Goal: Navigation & Orientation: Find specific page/section

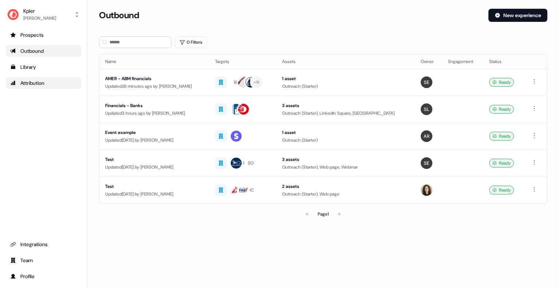
click at [38, 86] on div "Attribution" at bounding box center [43, 82] width 67 height 7
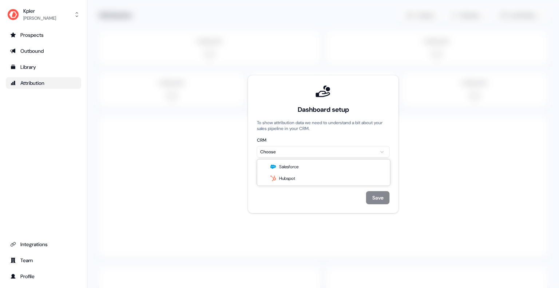
click at [295, 151] on html "For the best experience switch devices to a bigger screen. Go to [DOMAIN_NAME] …" at bounding box center [279, 144] width 559 height 288
click at [310, 186] on div "Dashboard setup To show attribution data we need to understand a bit about your…" at bounding box center [323, 144] width 133 height 120
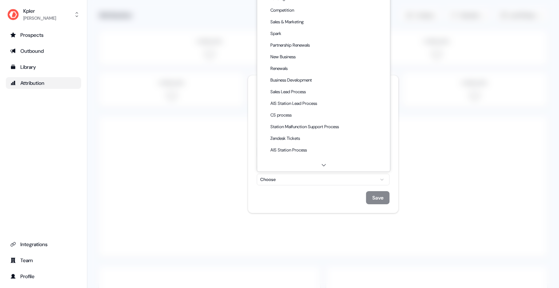
click at [320, 183] on html "For the best experience switch devices to a bigger screen. Go to [DOMAIN_NAME] …" at bounding box center [279, 144] width 559 height 288
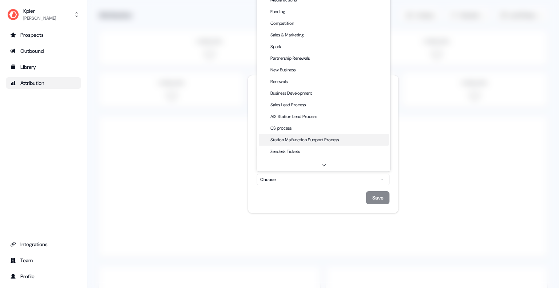
scroll to position [68, 0]
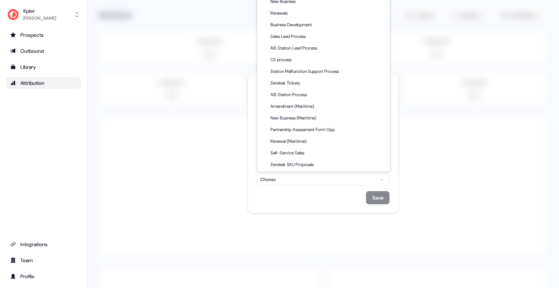
click at [297, 197] on html "For the best experience switch devices to a bigger screen. Go to [DOMAIN_NAME] …" at bounding box center [279, 144] width 559 height 288
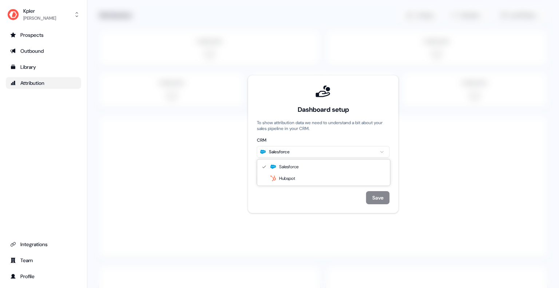
click at [291, 152] on html "For the best experience switch devices to a bigger screen. Go to [DOMAIN_NAME] …" at bounding box center [279, 144] width 559 height 288
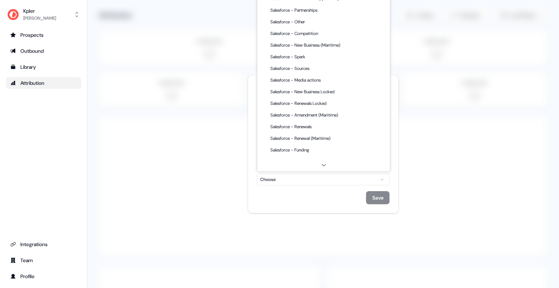
click at [303, 182] on html "For the best experience switch devices to a bigger screen. Go to [DOMAIN_NAME] …" at bounding box center [279, 144] width 559 height 288
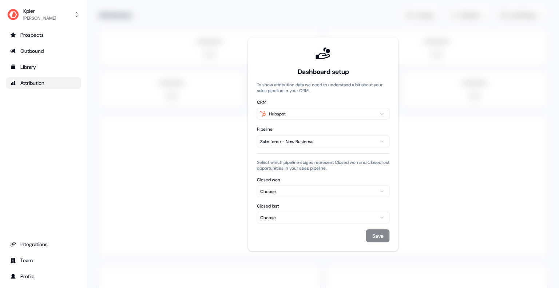
click at [319, 194] on div "Choose" at bounding box center [323, 191] width 126 height 7
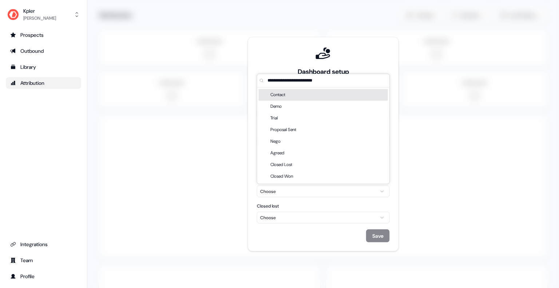
click at [316, 202] on div "Dashboard setup To show attribution data we need to understand a bit about your…" at bounding box center [323, 144] width 133 height 196
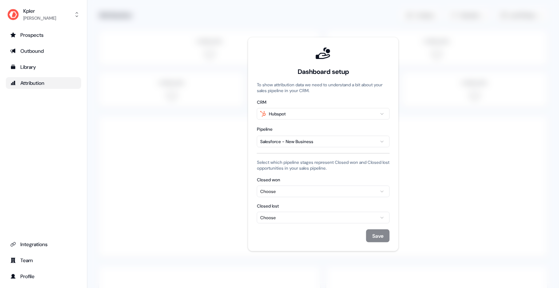
click at [315, 208] on label "Closed lost" at bounding box center [323, 206] width 133 height 6
click at [315, 212] on button "Choose" at bounding box center [323, 218] width 133 height 12
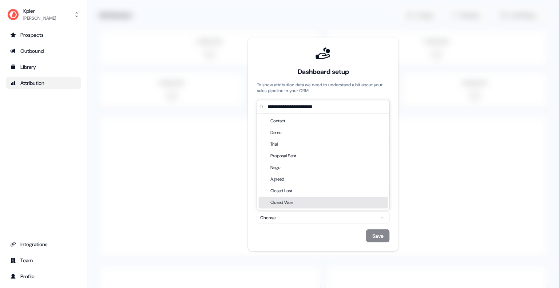
click at [394, 206] on div "Dashboard setup To show attribution data we need to understand a bit about your…" at bounding box center [323, 144] width 150 height 214
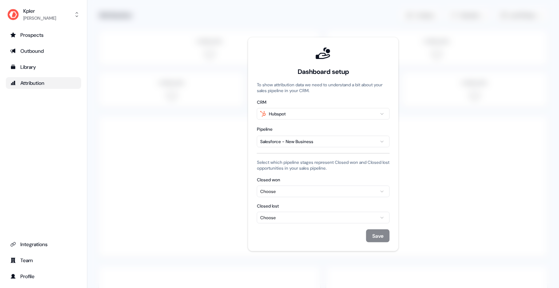
click at [284, 196] on button "Choose" at bounding box center [323, 191] width 133 height 12
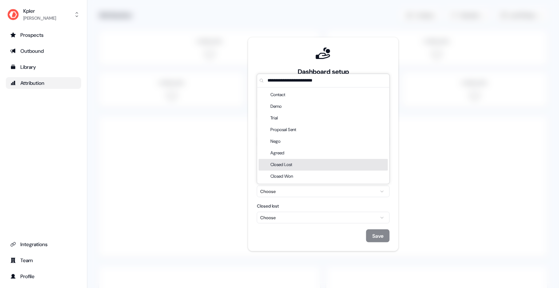
click at [303, 165] on div "Closed Lost" at bounding box center [323, 165] width 129 height 12
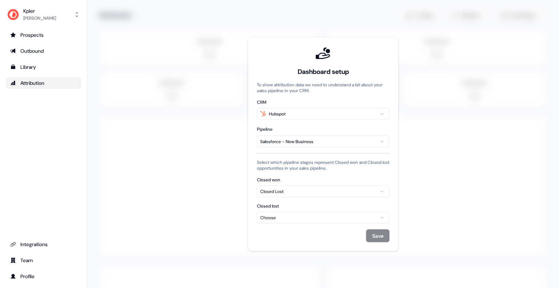
click at [305, 186] on button "Closed Lost" at bounding box center [323, 191] width 133 height 12
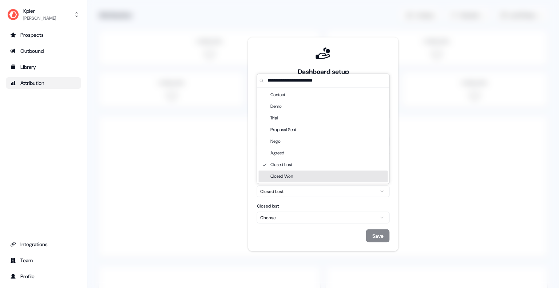
click at [305, 174] on div "Closed Won" at bounding box center [323, 176] width 129 height 12
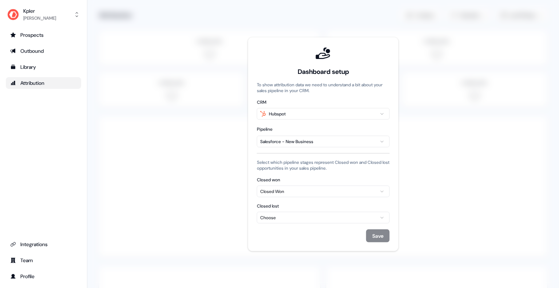
click at [302, 218] on div "Choose" at bounding box center [323, 217] width 126 height 7
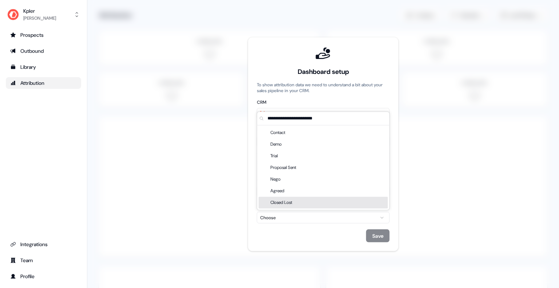
click at [307, 201] on div "Closed Lost" at bounding box center [323, 203] width 129 height 12
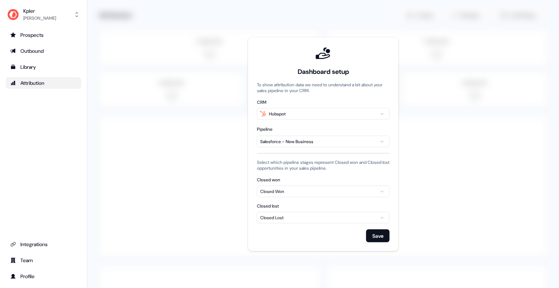
click at [309, 114] on html "For the best experience switch devices to a bigger screen. Go to [DOMAIN_NAME] …" at bounding box center [279, 144] width 559 height 288
click at [271, 111] on html "For the best experience switch devices to a bigger screen. Go to [DOMAIN_NAME] …" at bounding box center [279, 144] width 559 height 288
click at [344, 97] on html "For the best experience switch devices to a bigger screen. Go to [DOMAIN_NAME] …" at bounding box center [279, 144] width 559 height 288
click at [343, 142] on html "For the best experience switch devices to a bigger screen. Go to [DOMAIN_NAME] …" at bounding box center [279, 144] width 559 height 288
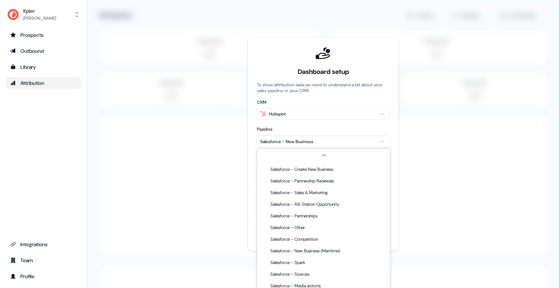
scroll to position [45, 0]
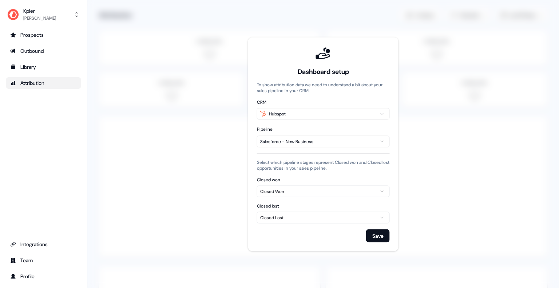
click at [314, 118] on html "For the best experience switch devices to a bigger screen. Go to [DOMAIN_NAME] …" at bounding box center [279, 144] width 559 height 288
click at [312, 116] on html "For the best experience switch devices to a bigger screen. Go to [DOMAIN_NAME] …" at bounding box center [279, 144] width 559 height 288
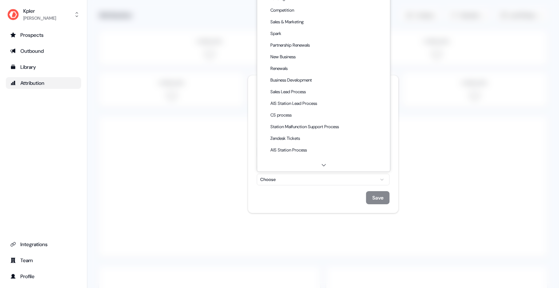
click at [327, 177] on html "For the best experience switch devices to a bigger screen. Go to [DOMAIN_NAME] …" at bounding box center [279, 144] width 559 height 288
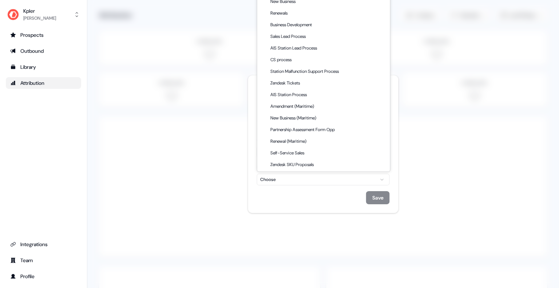
click at [294, 209] on html "For the best experience switch devices to a bigger screen. Go to [DOMAIN_NAME] …" at bounding box center [279, 144] width 559 height 288
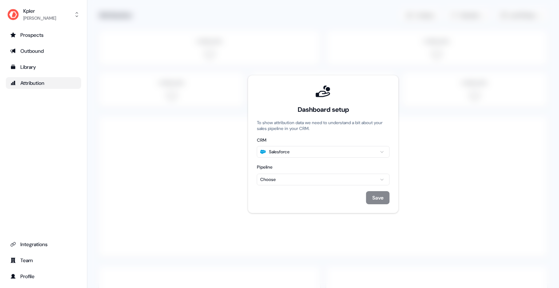
click at [321, 188] on div "Dashboard setup To show attribution data we need to understand a bit about your…" at bounding box center [323, 144] width 133 height 120
click at [334, 180] on html "For the best experience switch devices to a bigger screen. Go to [DOMAIN_NAME] …" at bounding box center [279, 144] width 559 height 288
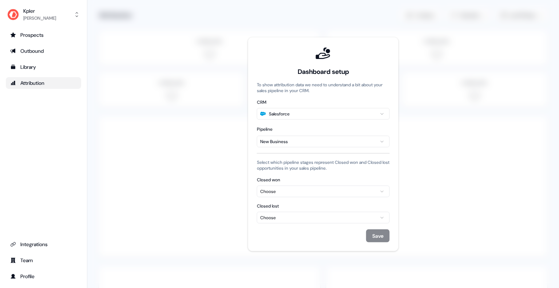
click at [328, 196] on button "Choose" at bounding box center [323, 191] width 133 height 12
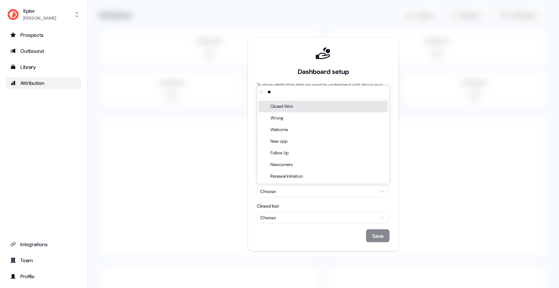
scroll to position [0, 0]
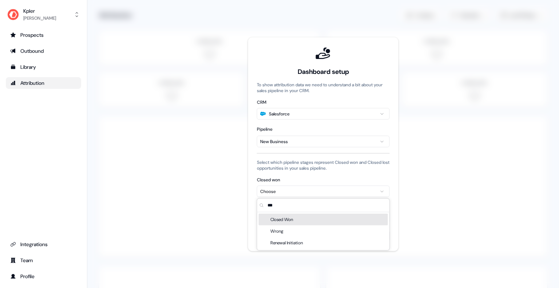
type input "***"
click at [304, 224] on div "Closed Won" at bounding box center [323, 220] width 129 height 12
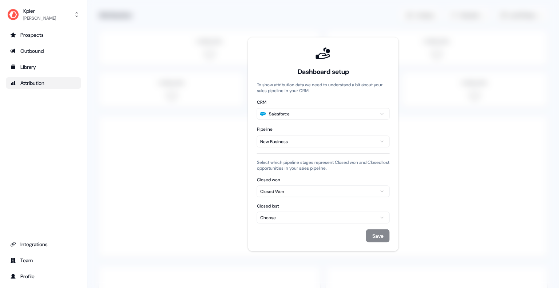
click at [317, 217] on div "Choose" at bounding box center [323, 217] width 126 height 7
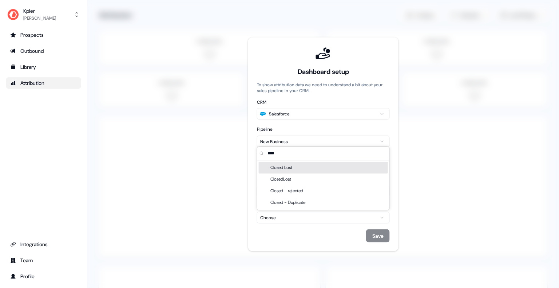
type input "****"
click at [315, 165] on div "Closed Lost" at bounding box center [323, 168] width 129 height 12
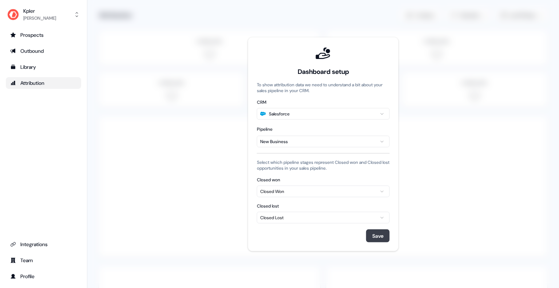
click at [370, 232] on button "Save" at bounding box center [378, 235] width 24 height 13
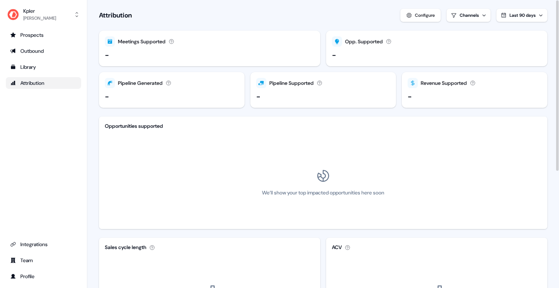
click at [83, 220] on div "Kpler [PERSON_NAME] Prospects Outbound Library Attribution Integrations Team Pr…" at bounding box center [43, 144] width 87 height 288
click at [94, 193] on section "Loading... Attribution Configure Channels Last 90 days Meetings Supported Meeti…" at bounding box center [323, 242] width 472 height 485
click at [476, 14] on html "For the best experience switch devices to a bigger screen. Go to [DOMAIN_NAME] …" at bounding box center [279, 144] width 559 height 288
click at [427, 14] on html "For the best experience switch devices to a bigger screen. Go to [DOMAIN_NAME] …" at bounding box center [279, 144] width 559 height 288
click at [408, 15] on icon at bounding box center [409, 15] width 6 height 6
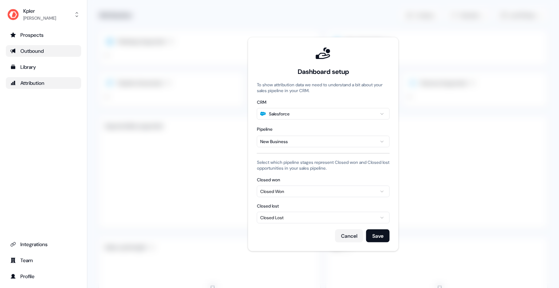
click at [39, 52] on div "Outbound" at bounding box center [43, 50] width 67 height 7
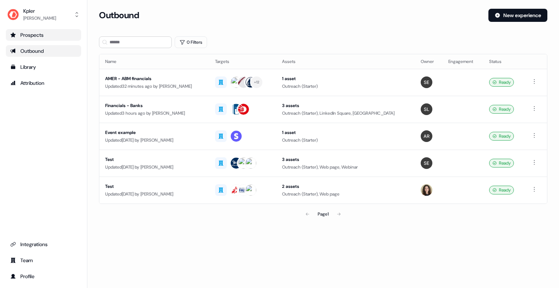
click at [28, 35] on div "Prospects" at bounding box center [43, 34] width 67 height 7
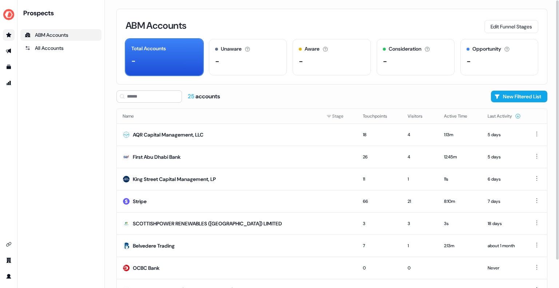
click at [205, 94] on div "25 accounts" at bounding box center [204, 96] width 32 height 8
drag, startPoint x: 188, startPoint y: 94, endPoint x: 229, endPoint y: 94, distance: 41.1
click at [229, 94] on div "25 accounts New Filtered List" at bounding box center [332, 96] width 431 height 12
click at [67, 40] on link "ABM Accounts" at bounding box center [60, 35] width 81 height 12
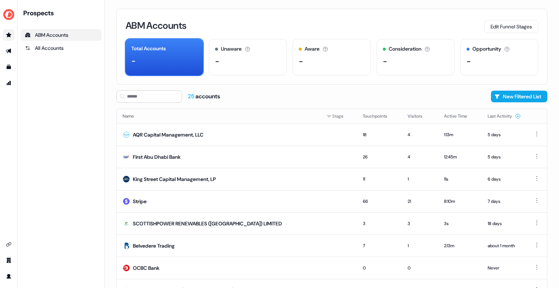
click at [63, 41] on ul "ABM Accounts All Accounts" at bounding box center [60, 41] width 81 height 25
click at [59, 47] on div "All Accounts" at bounding box center [61, 47] width 72 height 7
